Goal: Answer question/provide support

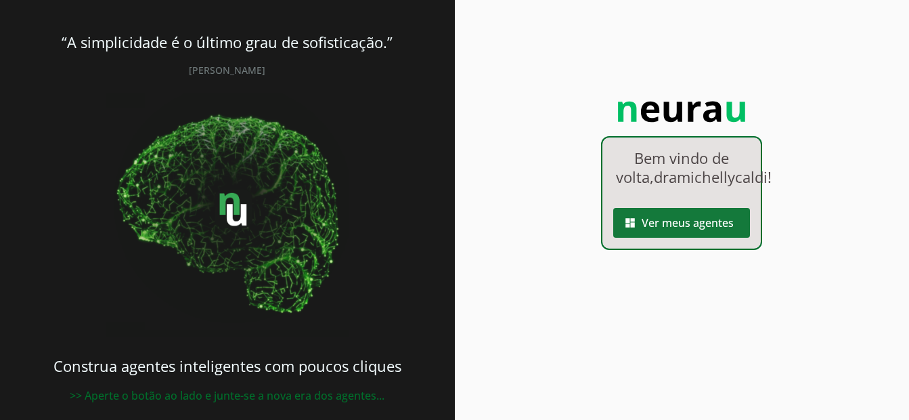
click at [644, 235] on span at bounding box center [681, 222] width 137 height 32
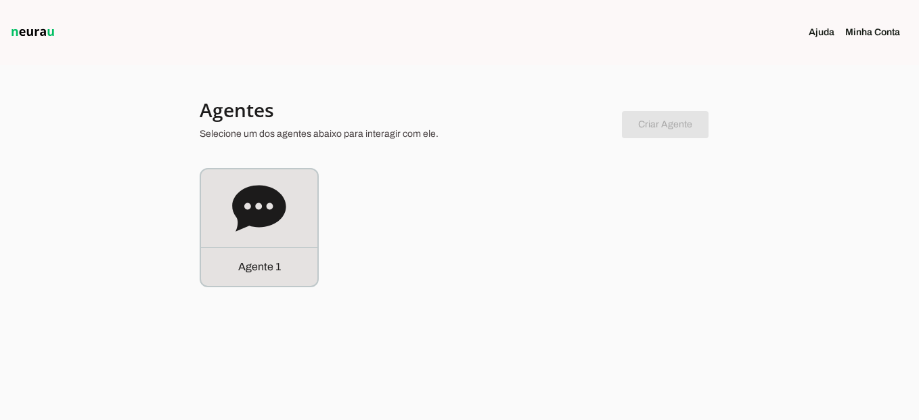
click at [320, 221] on div "Agente 1" at bounding box center [460, 227] width 520 height 119
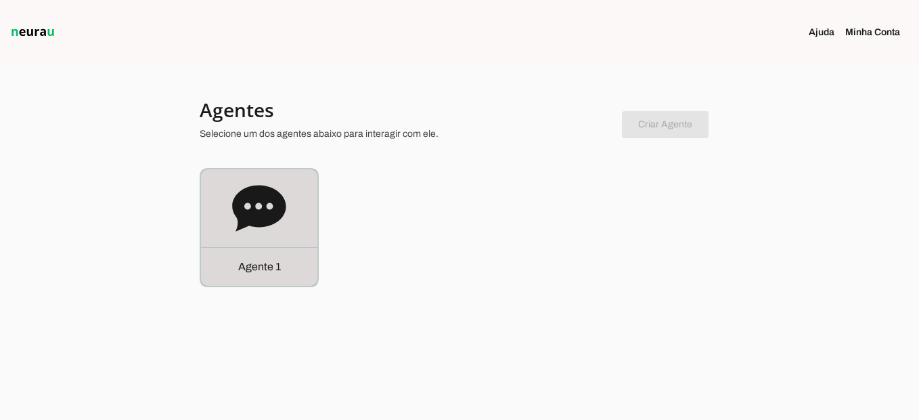
click at [299, 223] on div "Agente 1" at bounding box center [259, 227] width 116 height 116
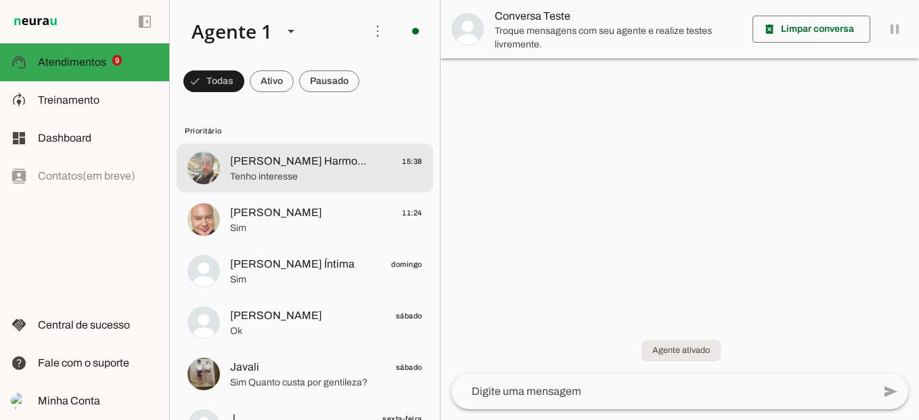
click at [317, 162] on span "[PERSON_NAME] Harmonização Intima" at bounding box center [299, 161] width 138 height 16
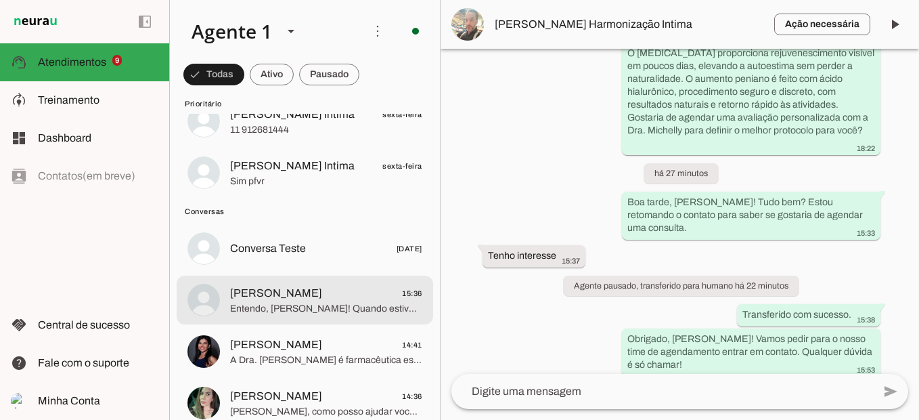
scroll to position [406, 0]
click at [327, 323] on md-item "[PERSON_NAME] 15:36 Entendo, [PERSON_NAME]! Quando estiver pronto, estarei aqui…" at bounding box center [305, 300] width 257 height 49
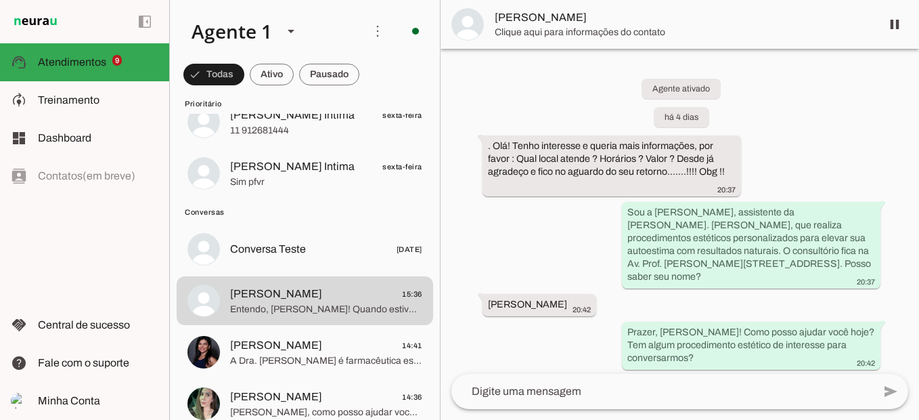
scroll to position [626, 0]
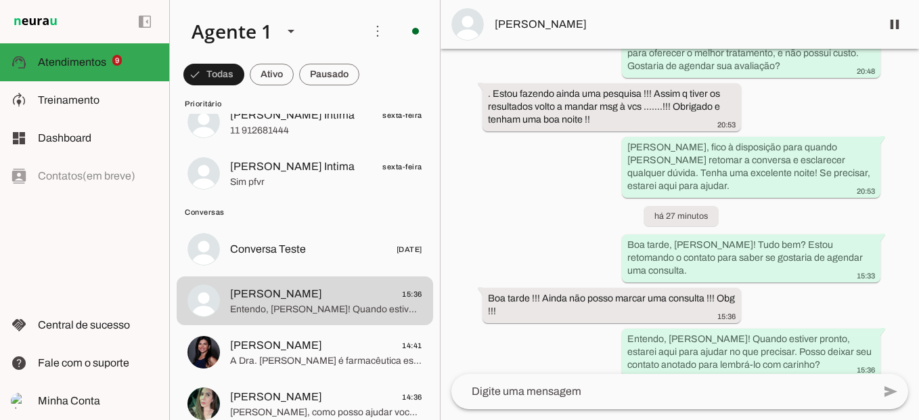
drag, startPoint x: 724, startPoint y: 201, endPoint x: 620, endPoint y: 215, distance: 104.5
click at [620, 215] on div "Agente ativado há 4 dias . Olá! Tenho interesse e queria mais informações, por …" at bounding box center [680, 211] width 479 height 325
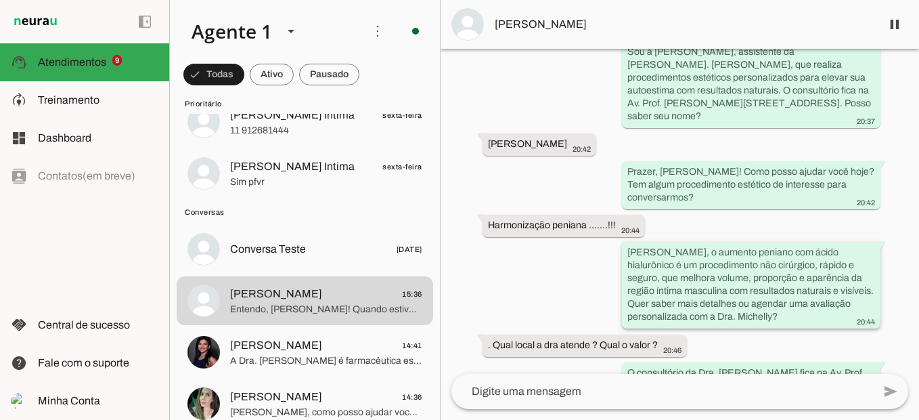
scroll to position [187, 0]
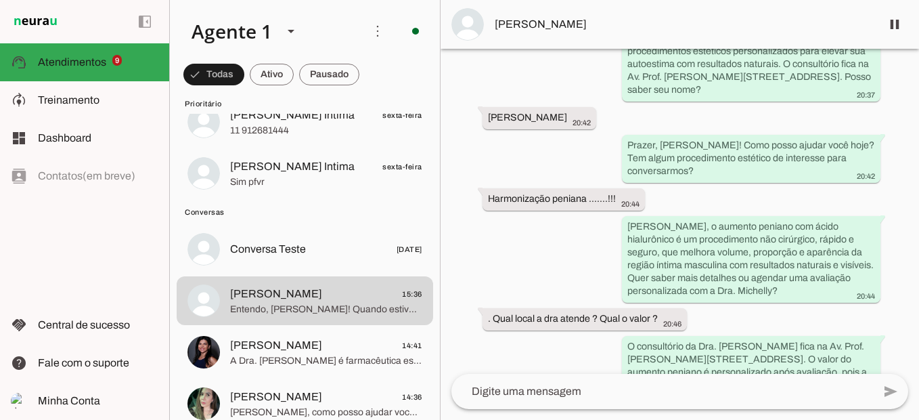
drag, startPoint x: 485, startPoint y: 184, endPoint x: 638, endPoint y: 200, distance: 153.2
click at [638, 200] on div "Agente ativado há 4 dias . Olá! Tenho interesse e queria mais informações, por …" at bounding box center [680, 211] width 479 height 325
click at [690, 309] on div "Agente ativado há 4 dias . Olá! Tenho interesse e queria mais informações, por …" at bounding box center [680, 211] width 479 height 325
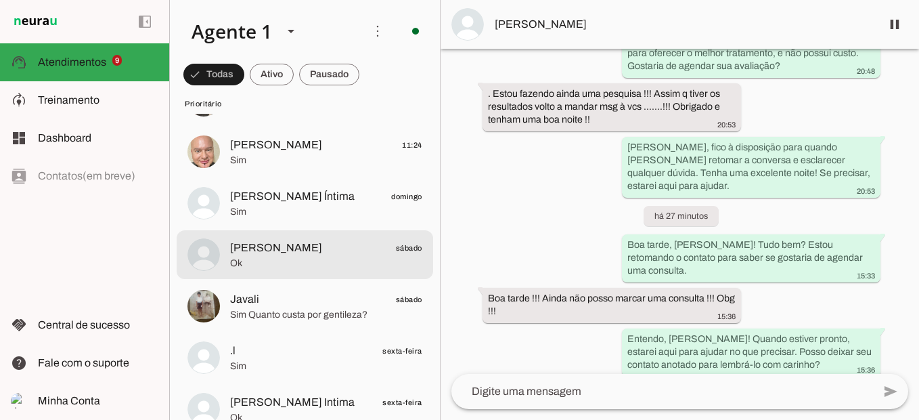
scroll to position [0, 0]
